Goal: Check status: Check status

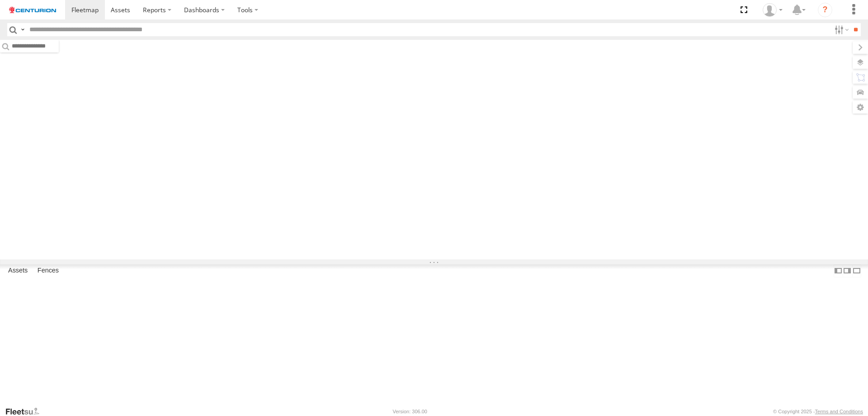
click at [166, 29] on input "text" at bounding box center [428, 29] width 805 height 13
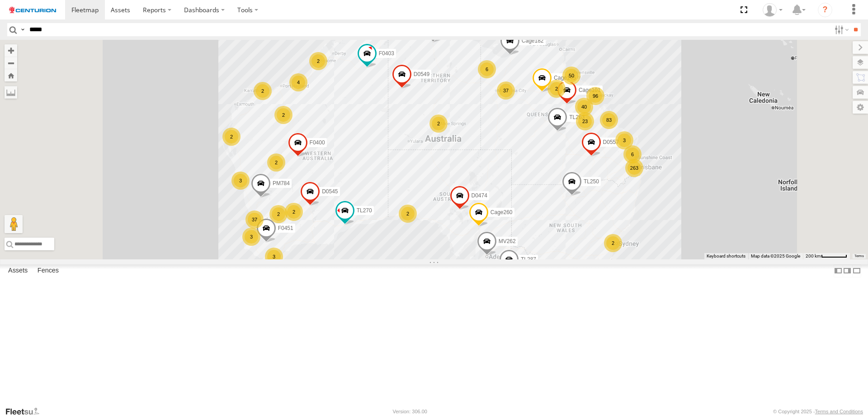
type input "*****"
click at [851, 23] on input "**" at bounding box center [856, 29] width 10 height 13
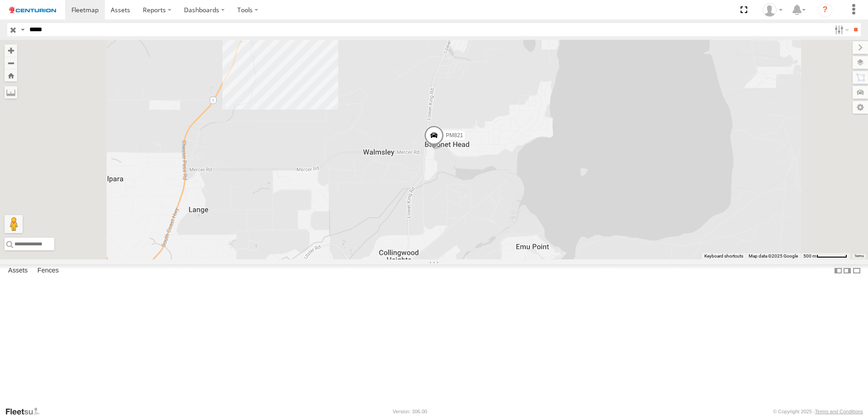
click at [0, 0] on span at bounding box center [0, 0] width 0 height 0
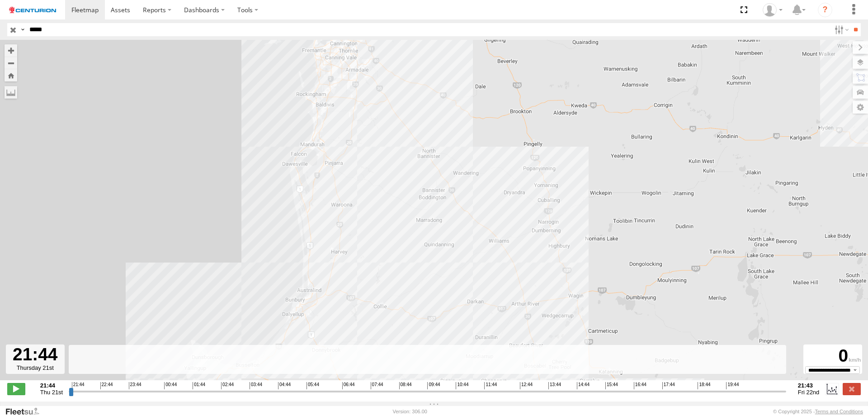
drag, startPoint x: 366, startPoint y: 175, endPoint x: 371, endPoint y: 315, distance: 139.8
click at [373, 317] on div "PM821 15:18 Fri" at bounding box center [434, 215] width 868 height 350
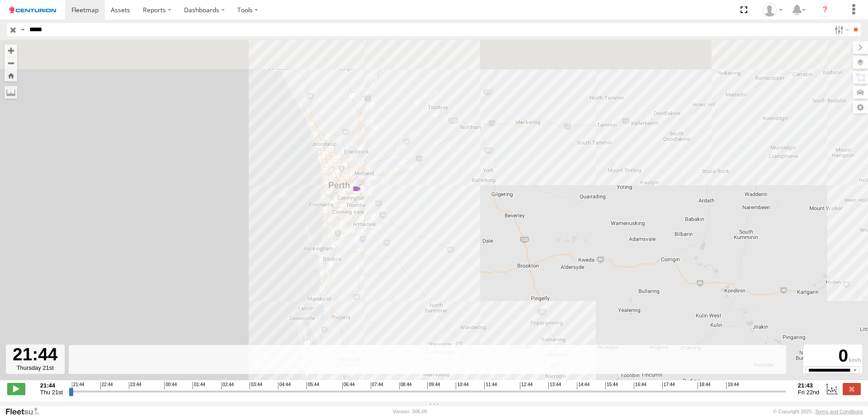
drag, startPoint x: 352, startPoint y: 137, endPoint x: 364, endPoint y: 228, distance: 92.6
click at [364, 228] on div "PM821 15:18 Fri" at bounding box center [434, 215] width 868 height 350
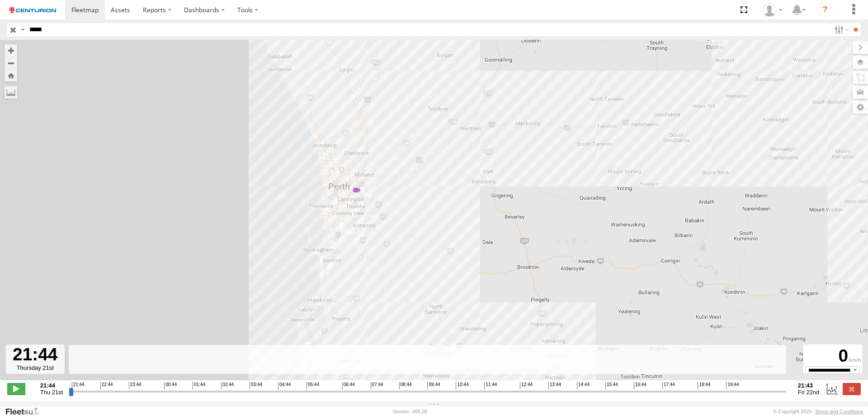
click at [312, 393] on input "range" at bounding box center [428, 391] width 718 height 9
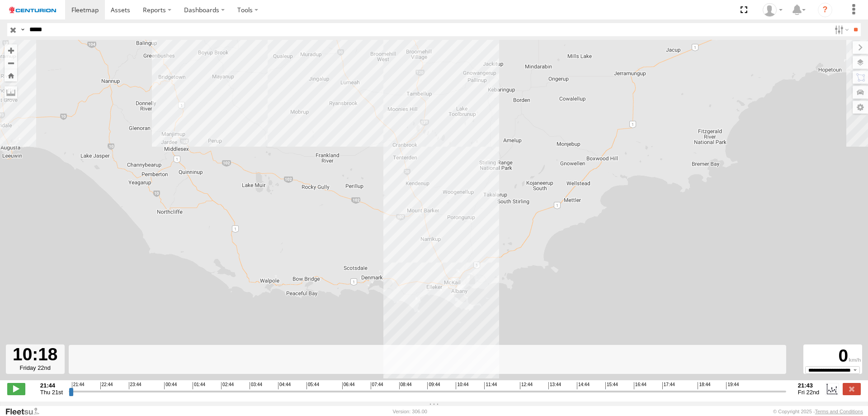
click at [445, 394] on input "range" at bounding box center [428, 391] width 718 height 9
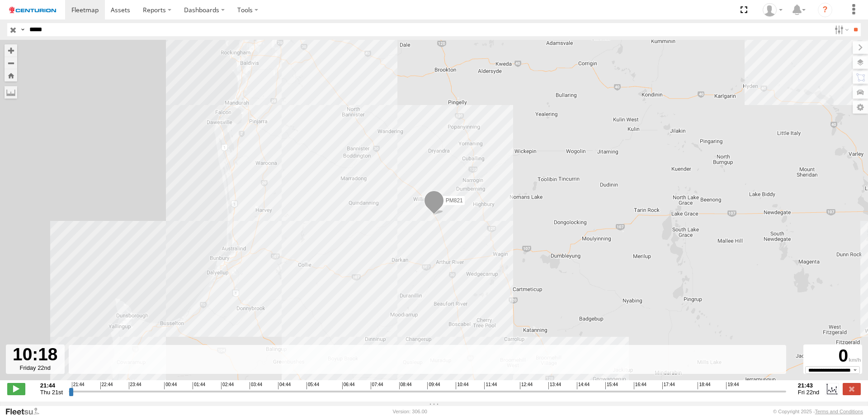
click at [465, 395] on input "range" at bounding box center [428, 391] width 718 height 9
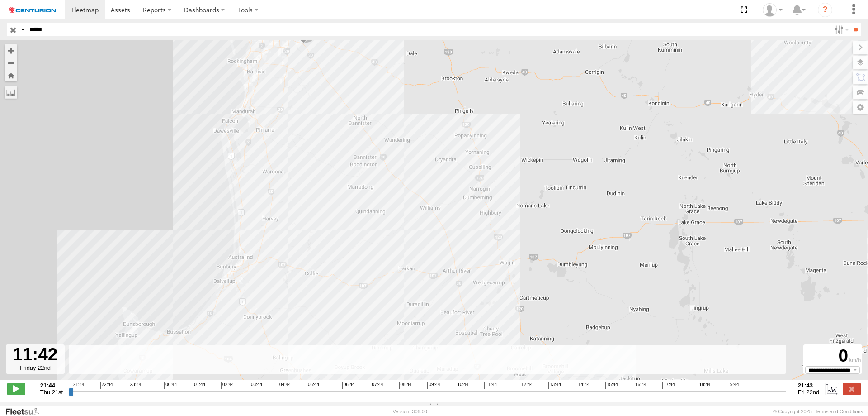
click at [486, 394] on input "range" at bounding box center [428, 391] width 718 height 9
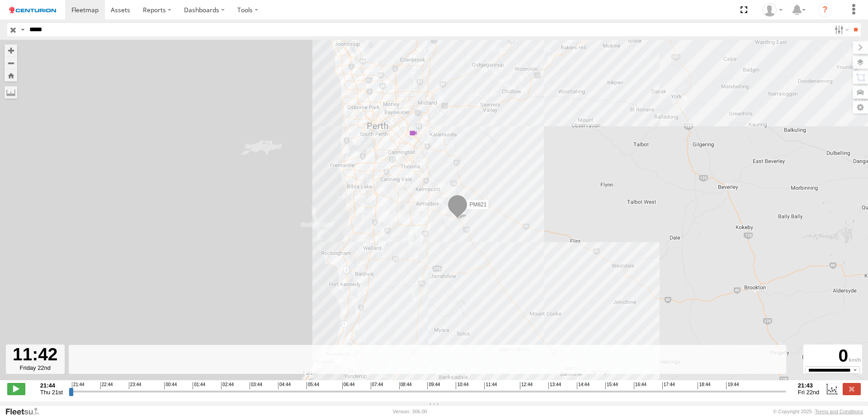
drag, startPoint x: 418, startPoint y: 187, endPoint x: 424, endPoint y: 268, distance: 80.7
click at [424, 268] on div "PM821 15:18 Fri" at bounding box center [434, 215] width 868 height 350
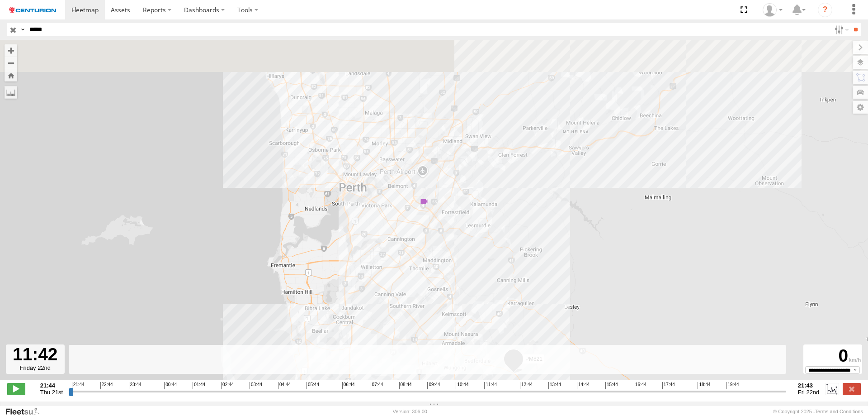
drag, startPoint x: 416, startPoint y: 122, endPoint x: 435, endPoint y: 266, distance: 145.5
click at [432, 253] on div "PM821 15:18 Fri" at bounding box center [434, 215] width 868 height 350
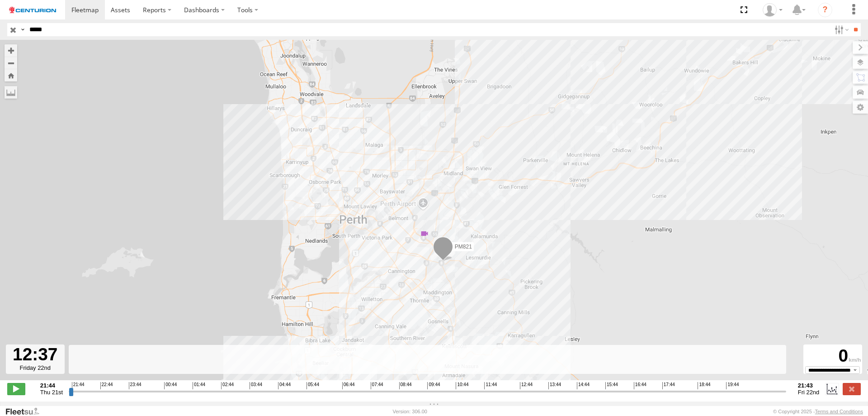
click at [513, 394] on input "range" at bounding box center [428, 391] width 718 height 9
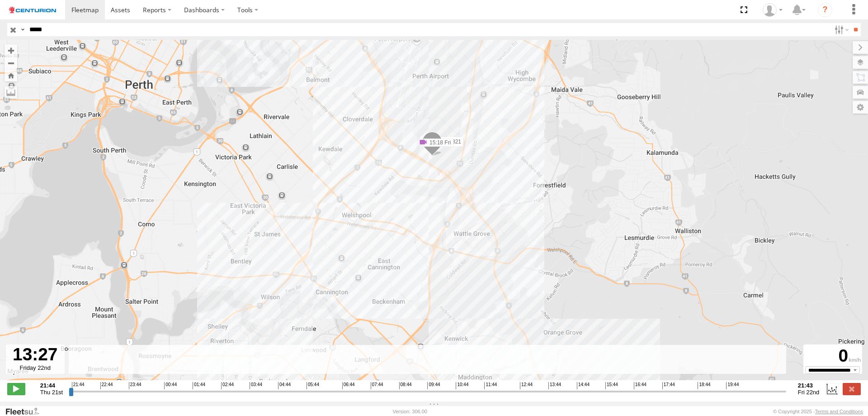
click at [538, 395] on input "range" at bounding box center [428, 391] width 718 height 9
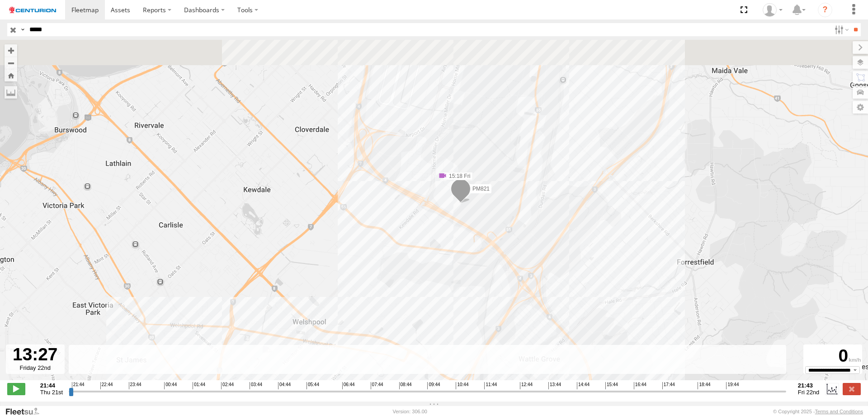
drag, startPoint x: 426, startPoint y: 203, endPoint x: 436, endPoint y: 322, distance: 118.9
click at [436, 322] on div "PM821 15:18 Fri" at bounding box center [434, 215] width 868 height 350
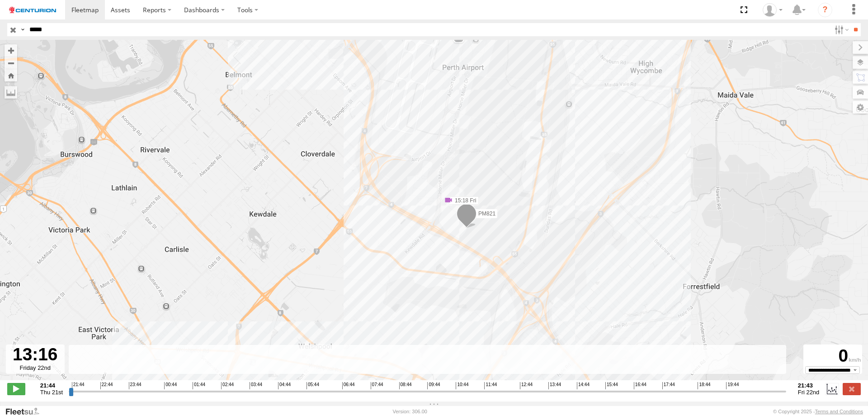
click at [532, 395] on input "range" at bounding box center [428, 391] width 718 height 9
click at [528, 395] on input "range" at bounding box center [428, 391] width 718 height 9
click at [550, 395] on input "range" at bounding box center [428, 391] width 718 height 9
click at [559, 395] on input "range" at bounding box center [428, 391] width 718 height 9
click at [573, 394] on input "range" at bounding box center [428, 391] width 718 height 9
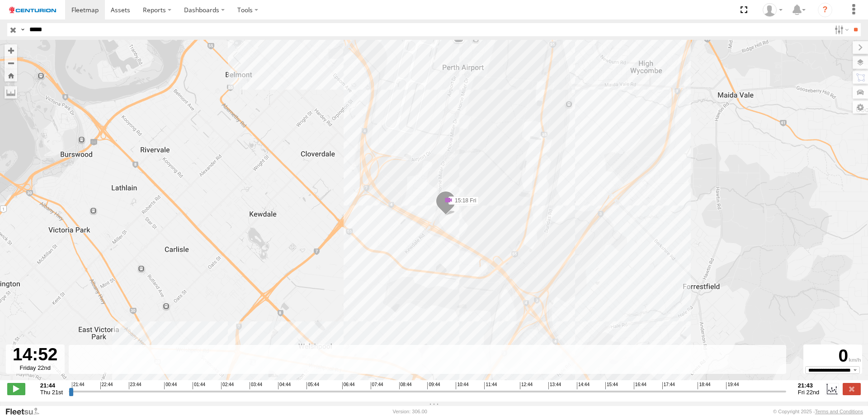
click at [580, 395] on input "range" at bounding box center [428, 391] width 718 height 9
click at [586, 395] on input "range" at bounding box center [428, 391] width 718 height 9
click at [591, 394] on input "range" at bounding box center [428, 391] width 718 height 9
click at [597, 394] on input "range" at bounding box center [428, 391] width 718 height 9
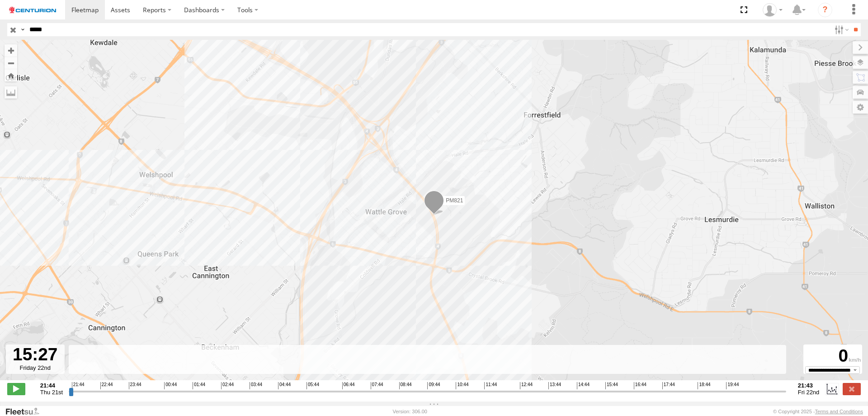
click at [594, 394] on input "range" at bounding box center [428, 391] width 718 height 9
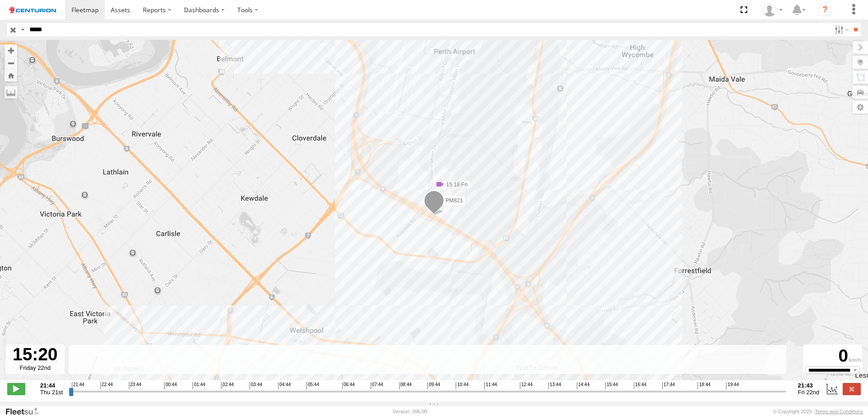
click at [734, 395] on input "range" at bounding box center [428, 391] width 718 height 9
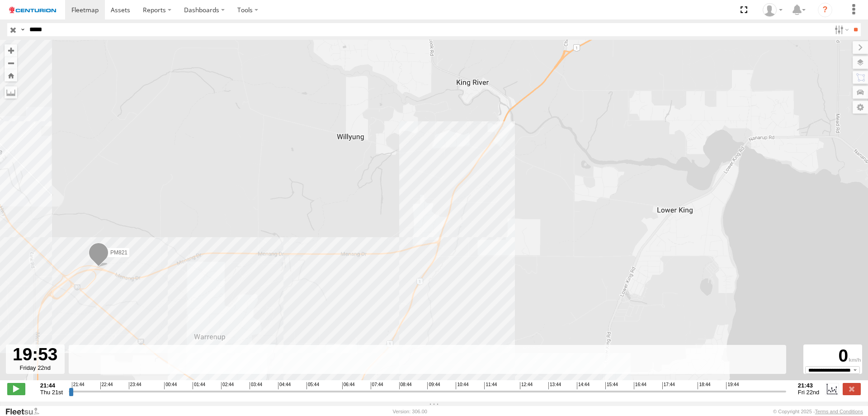
click at [729, 395] on input "range" at bounding box center [428, 391] width 718 height 9
type input "**********"
click at [732, 394] on input "range" at bounding box center [428, 391] width 718 height 9
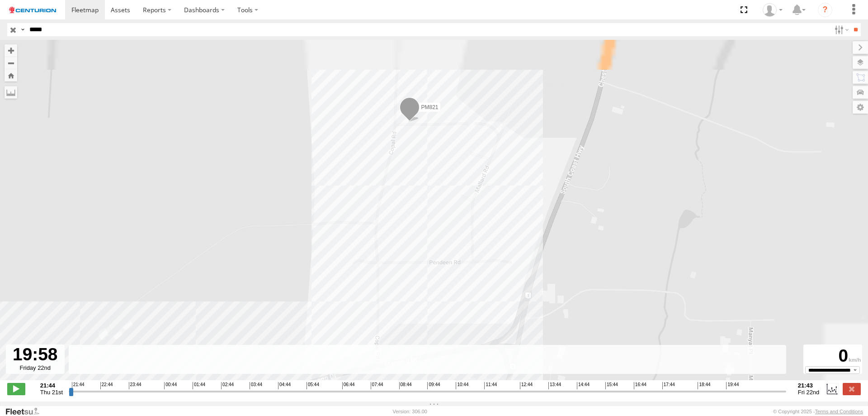
drag, startPoint x: 384, startPoint y: 150, endPoint x: 456, endPoint y: 273, distance: 142.5
click at [452, 273] on div "PM821 15:18 Fri" at bounding box center [434, 215] width 868 height 350
